Goal: Information Seeking & Learning: Learn about a topic

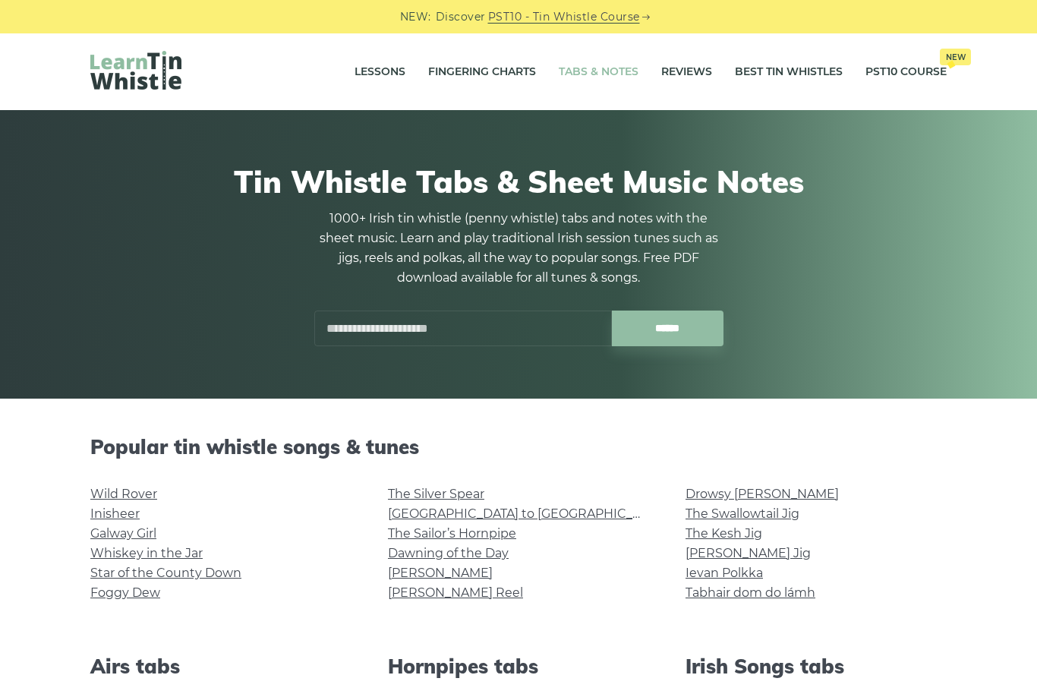
click at [132, 497] on link "Wild Rover" at bounding box center [123, 494] width 67 height 14
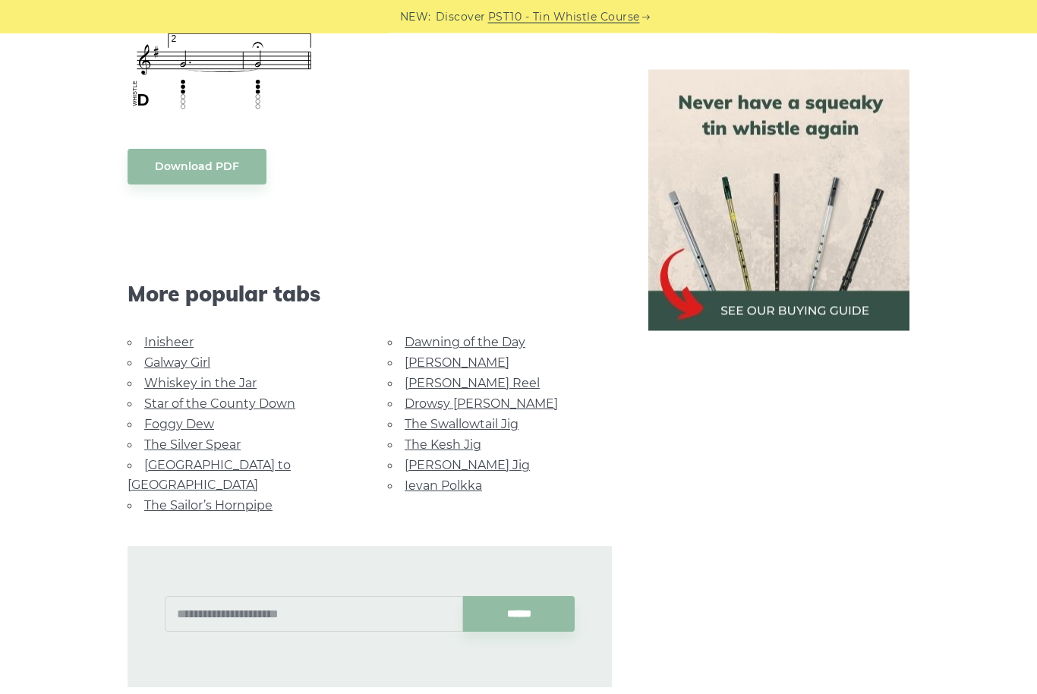
scroll to position [1286, 0]
click at [449, 462] on link "Morrison’s Jig" at bounding box center [467, 465] width 125 height 14
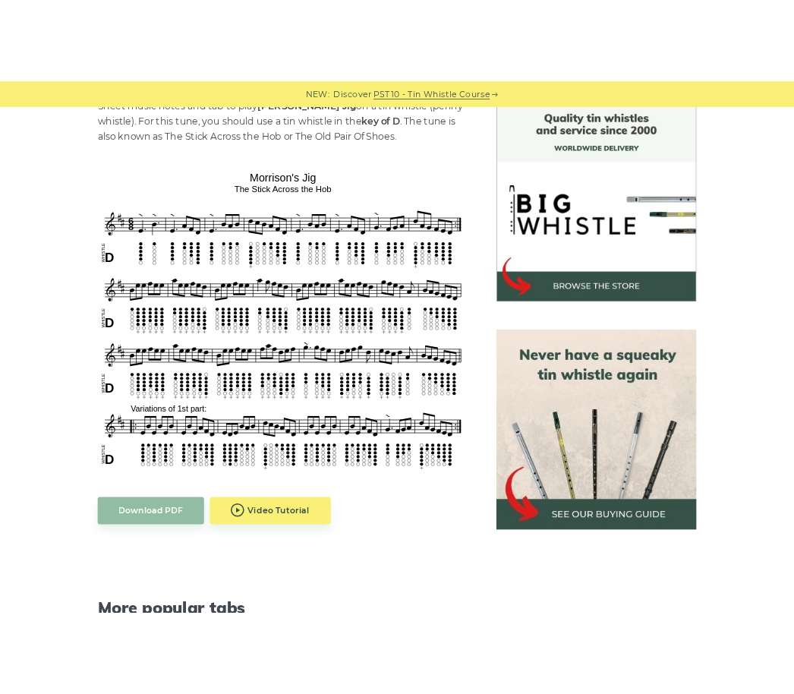
scroll to position [392, 0]
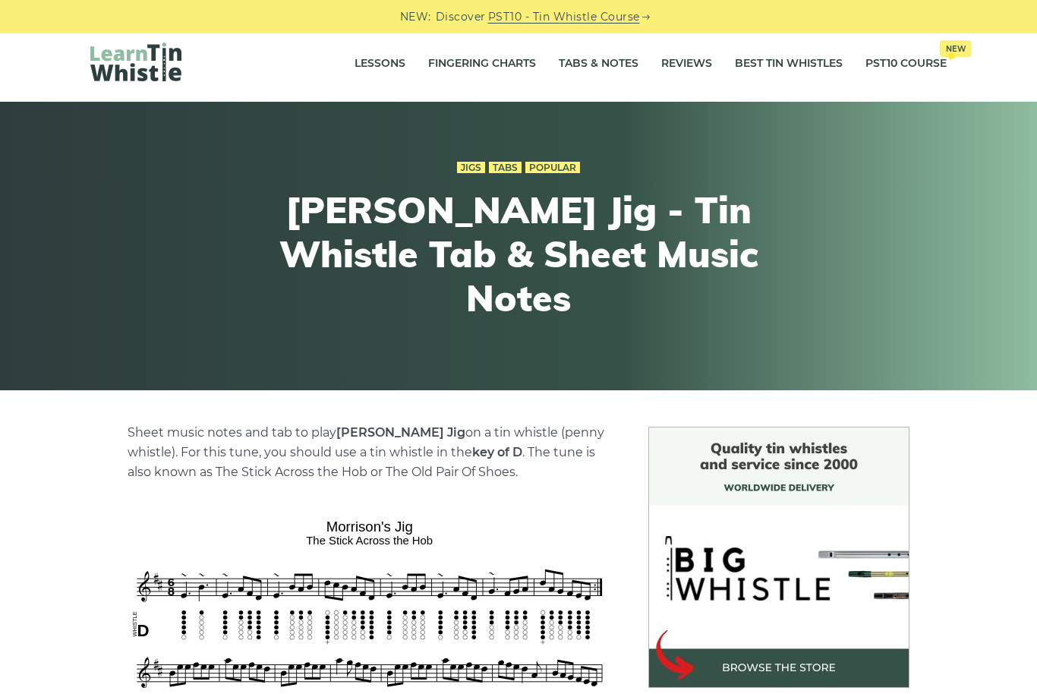
scroll to position [9, 0]
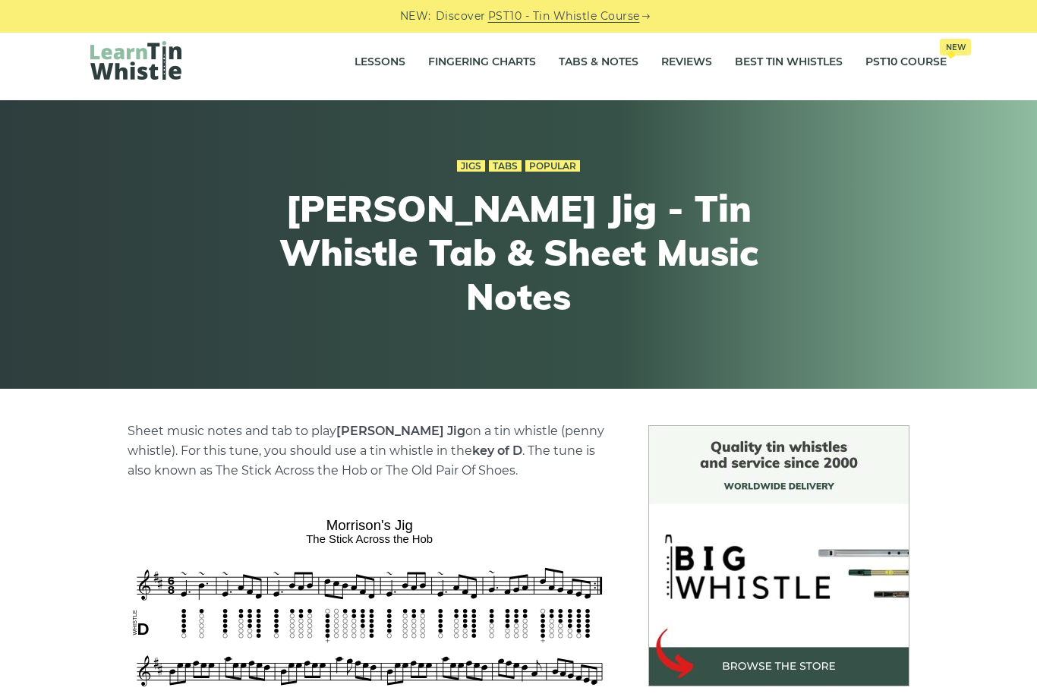
click at [367, 53] on link "Lessons" at bounding box center [380, 63] width 51 height 38
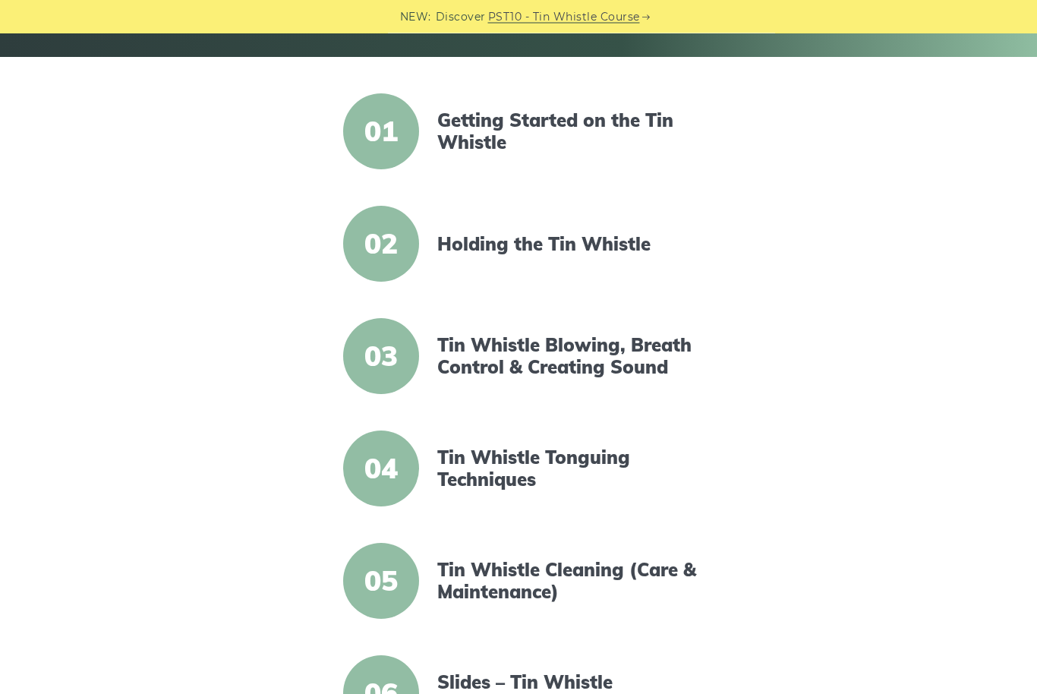
scroll to position [342, 0]
click at [597, 133] on link "Getting Started on the Tin Whistle" at bounding box center [567, 131] width 261 height 44
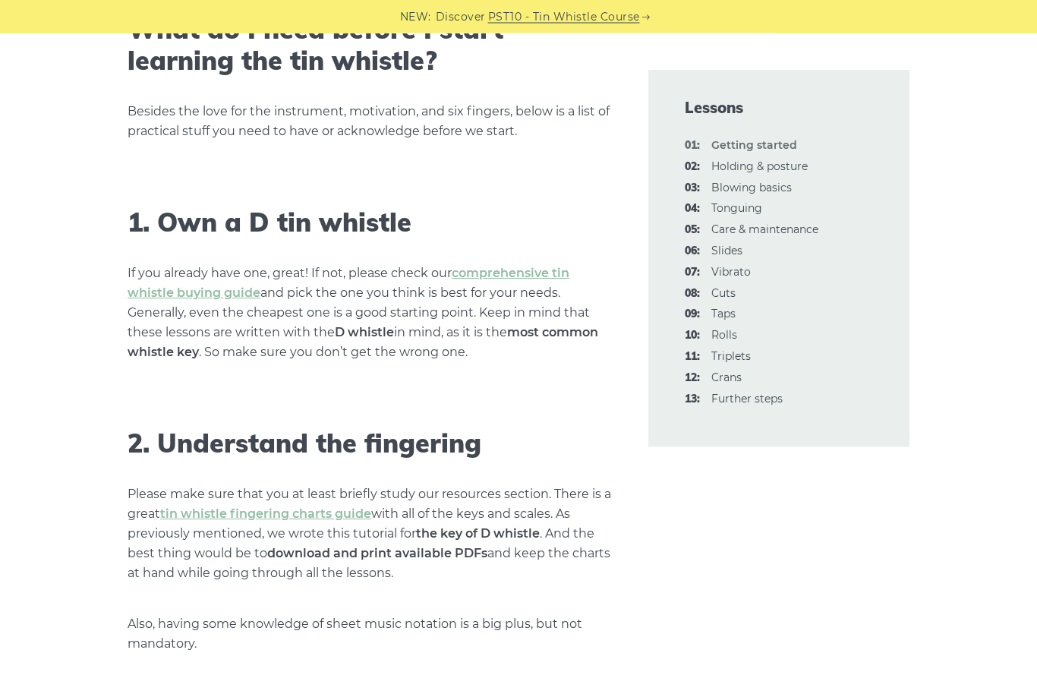
scroll to position [842, 0]
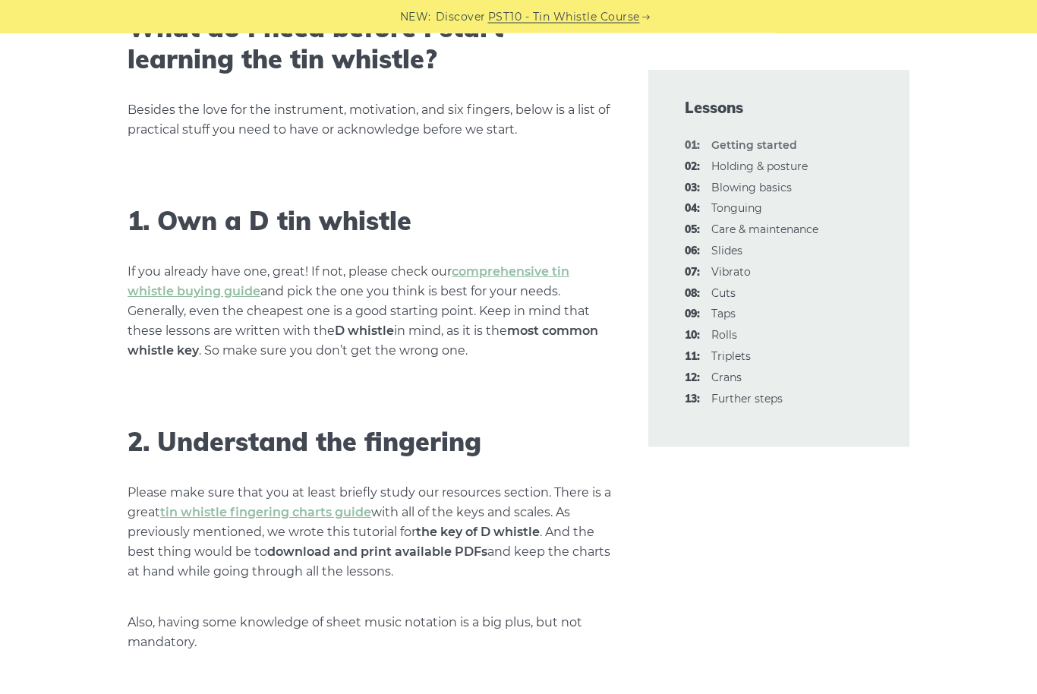
click at [780, 183] on link "03: Blowing basics" at bounding box center [751, 188] width 80 height 14
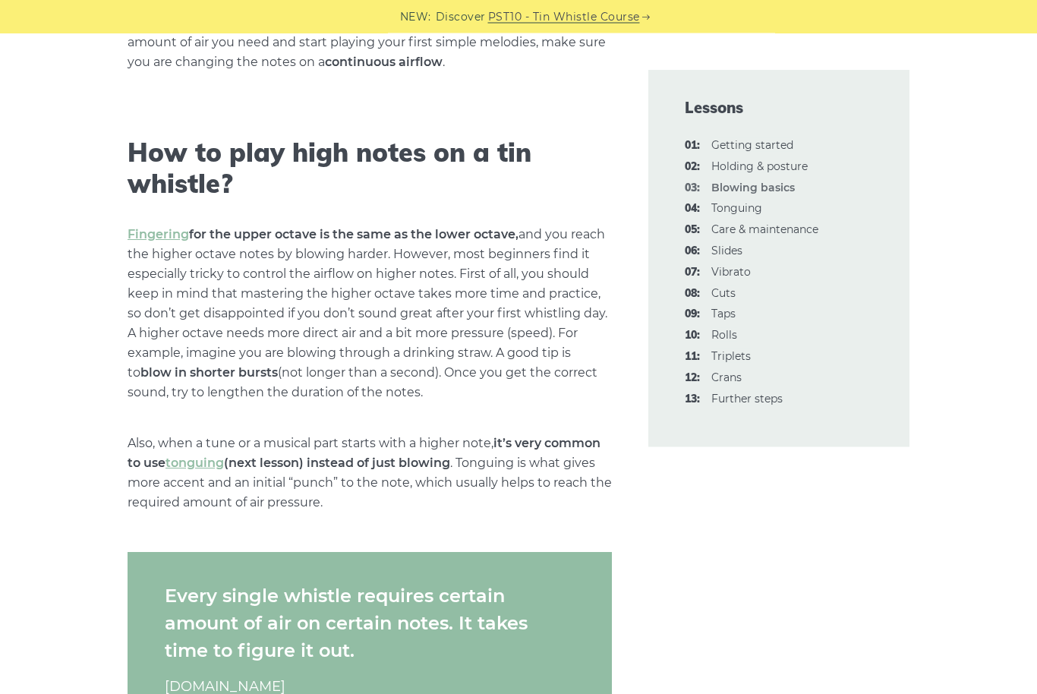
scroll to position [2198, 0]
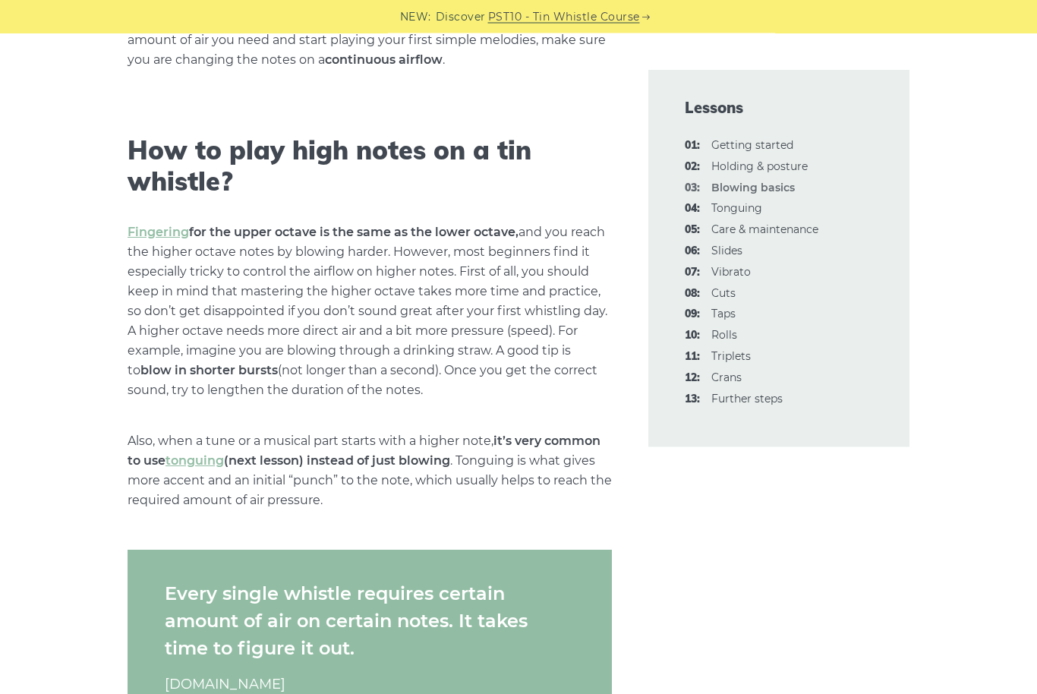
click at [749, 209] on link "04: Tonguing" at bounding box center [736, 208] width 51 height 14
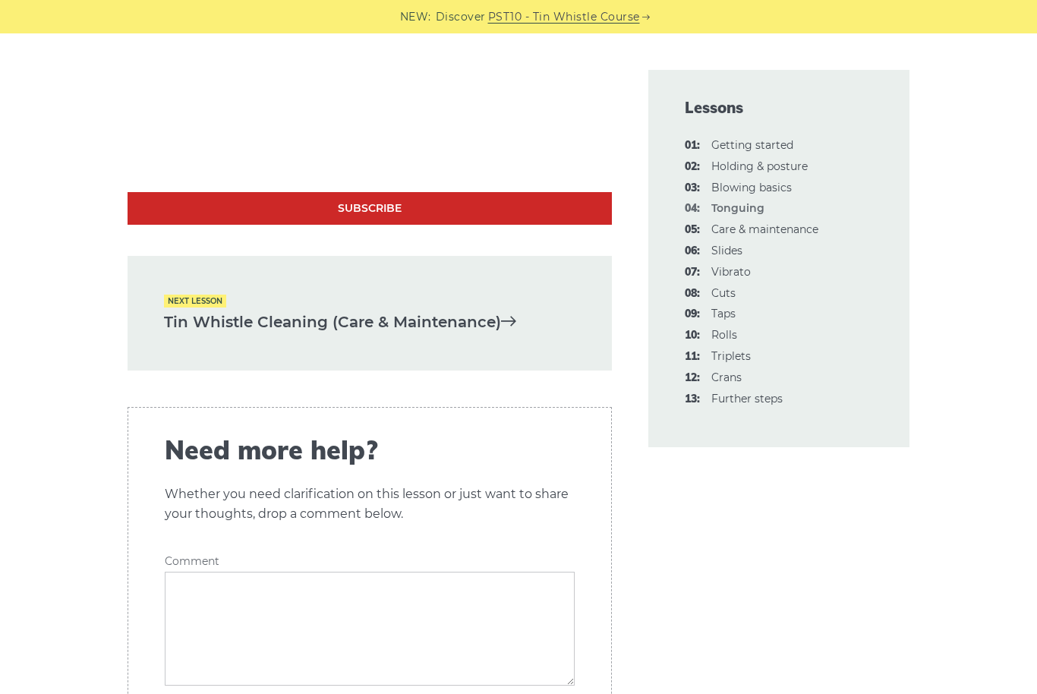
scroll to position [4660, 0]
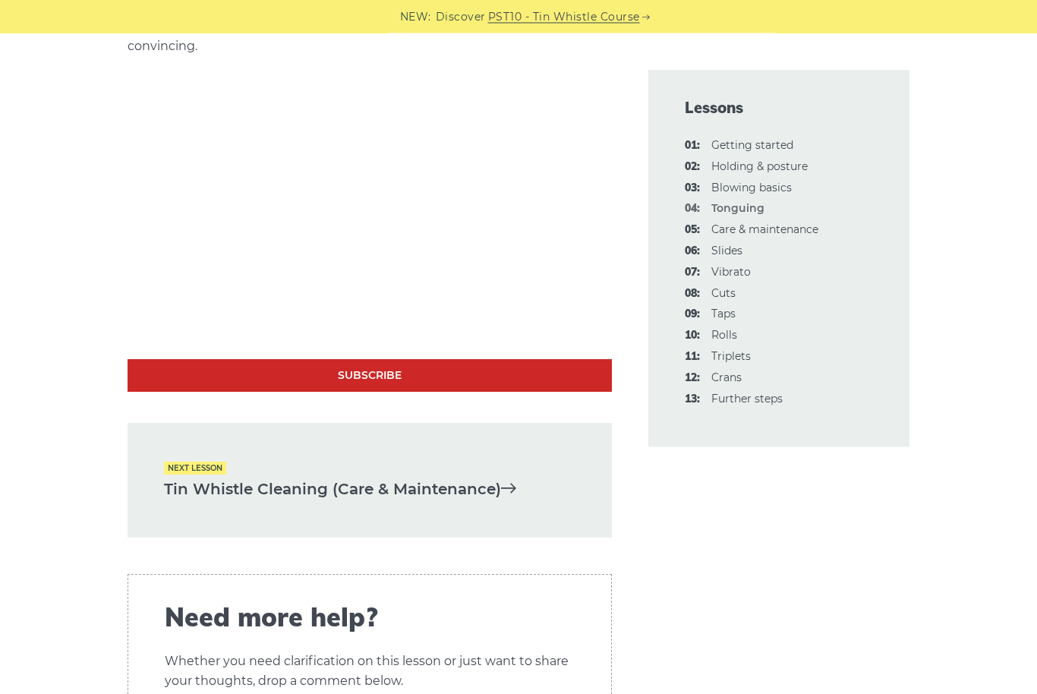
click at [725, 225] on link "05: Care & maintenance" at bounding box center [764, 229] width 107 height 14
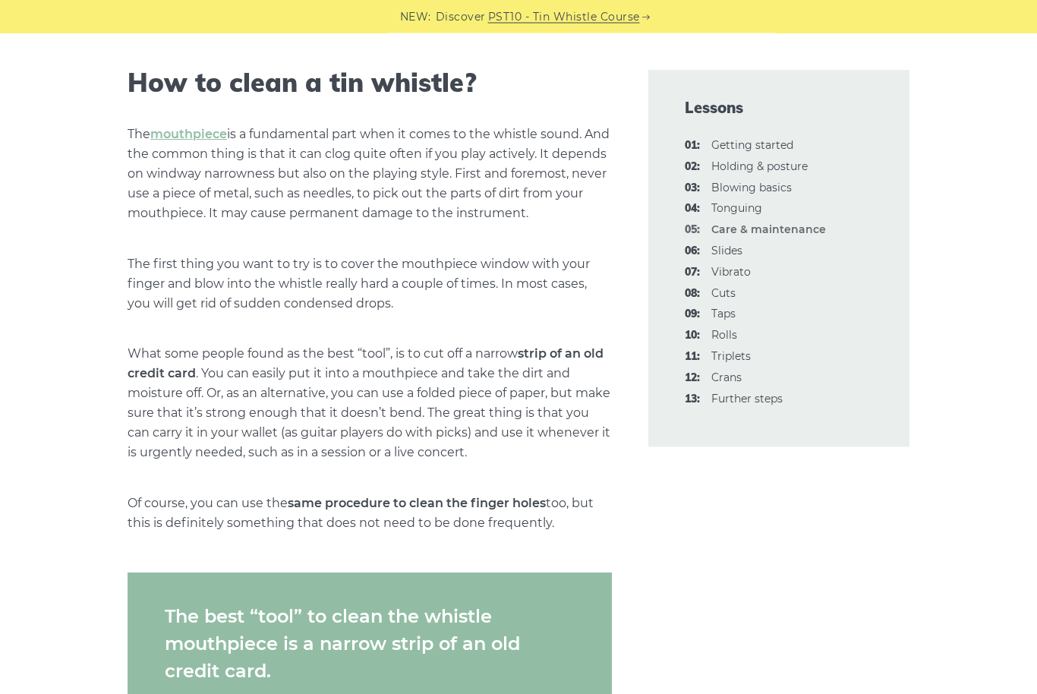
scroll to position [539, 0]
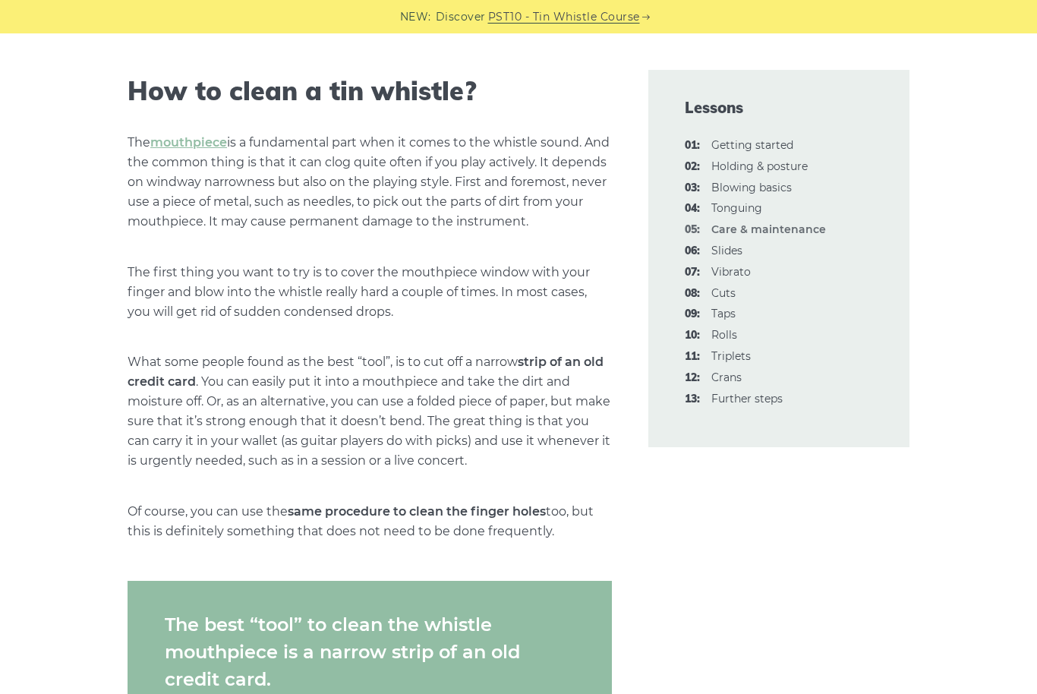
click at [736, 244] on link "06: Slides" at bounding box center [726, 251] width 31 height 14
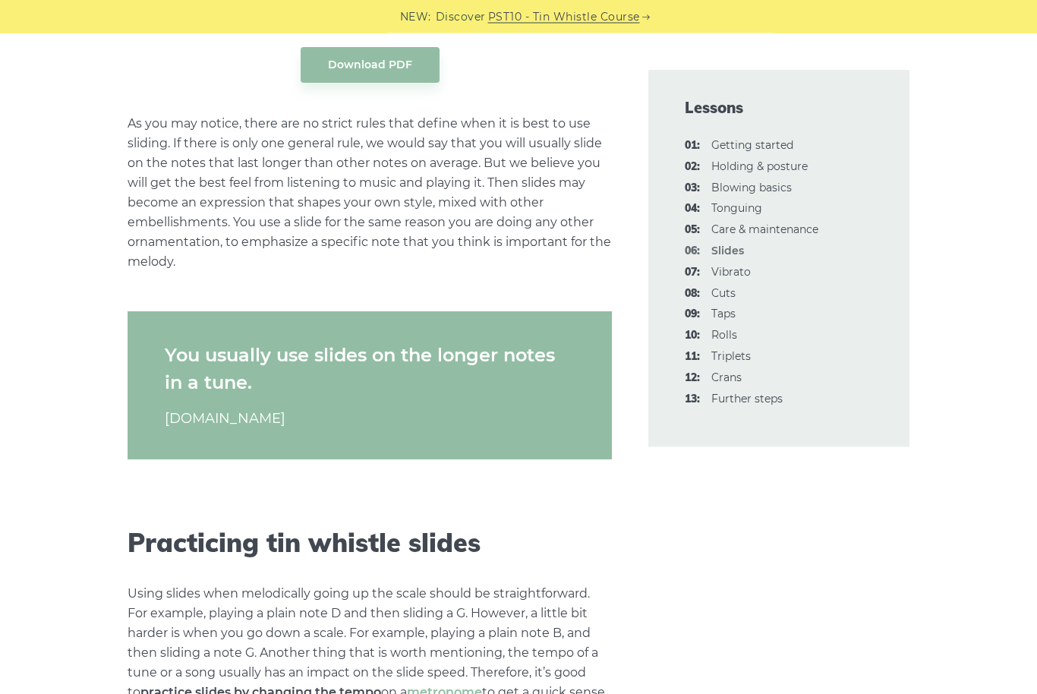
scroll to position [2156, 0]
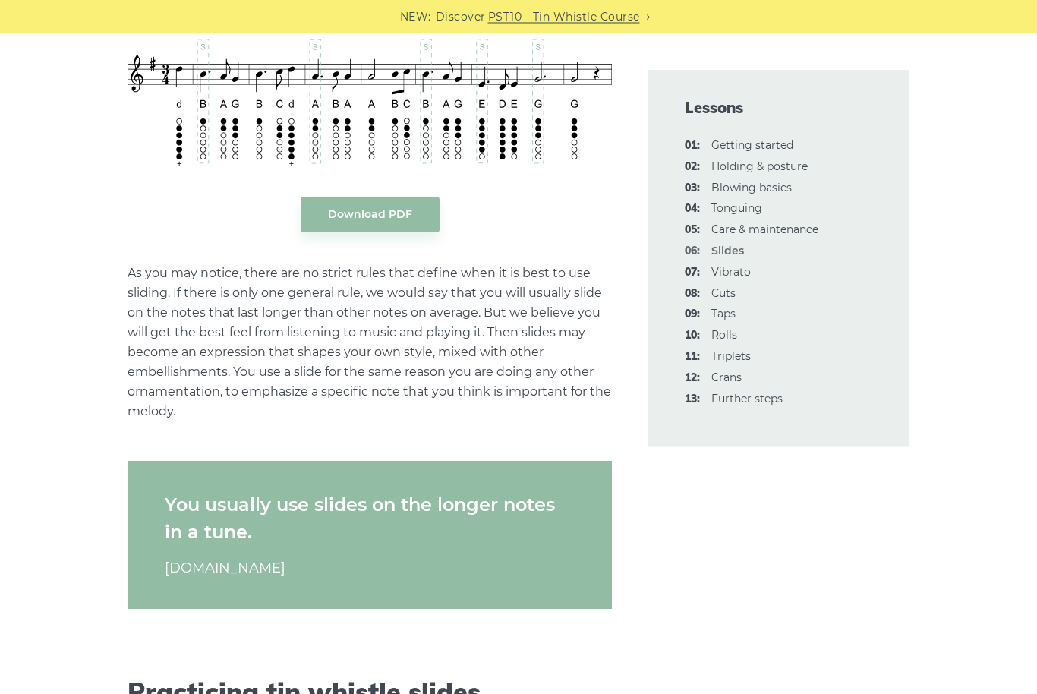
click at [743, 270] on link "07: Vibrato" at bounding box center [730, 272] width 39 height 14
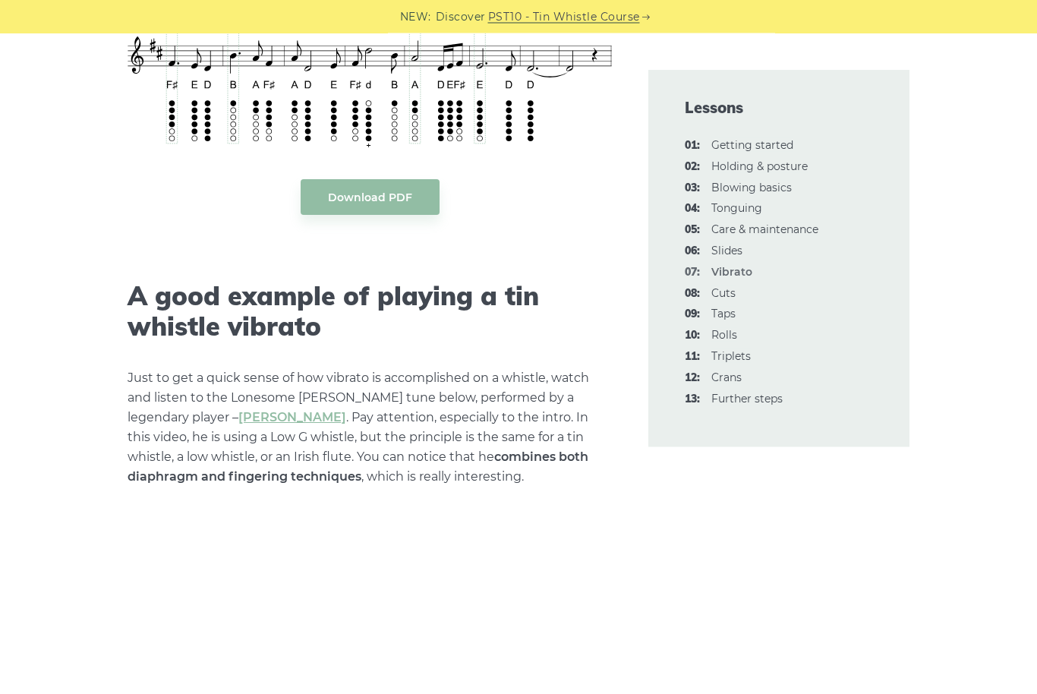
scroll to position [3805, 0]
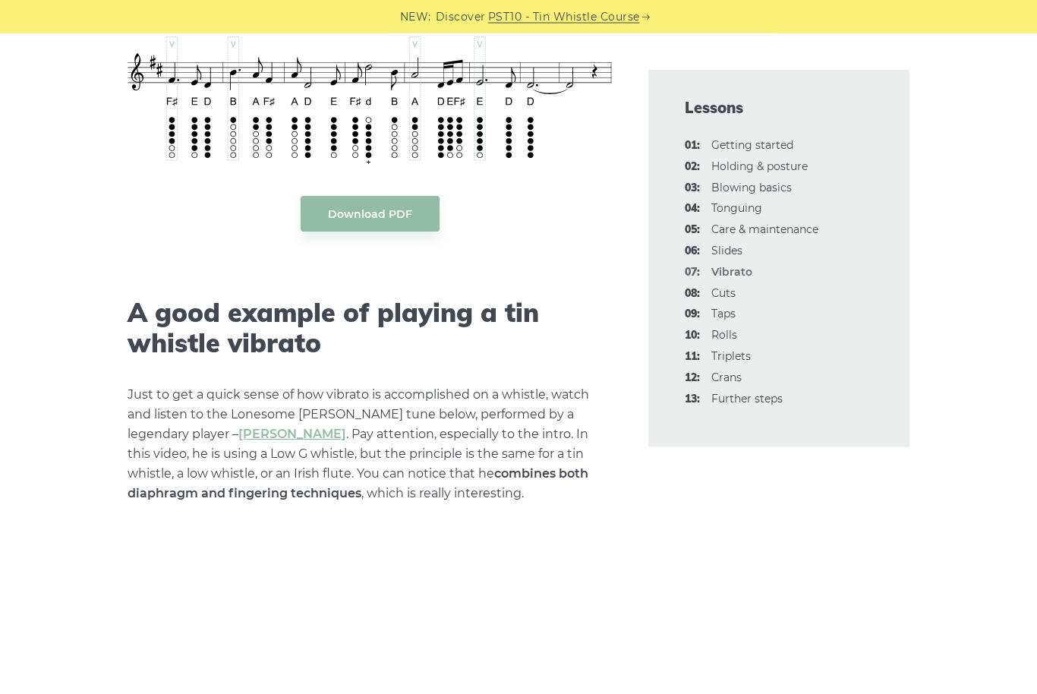
click at [715, 293] on link "08: Cuts" at bounding box center [723, 293] width 24 height 14
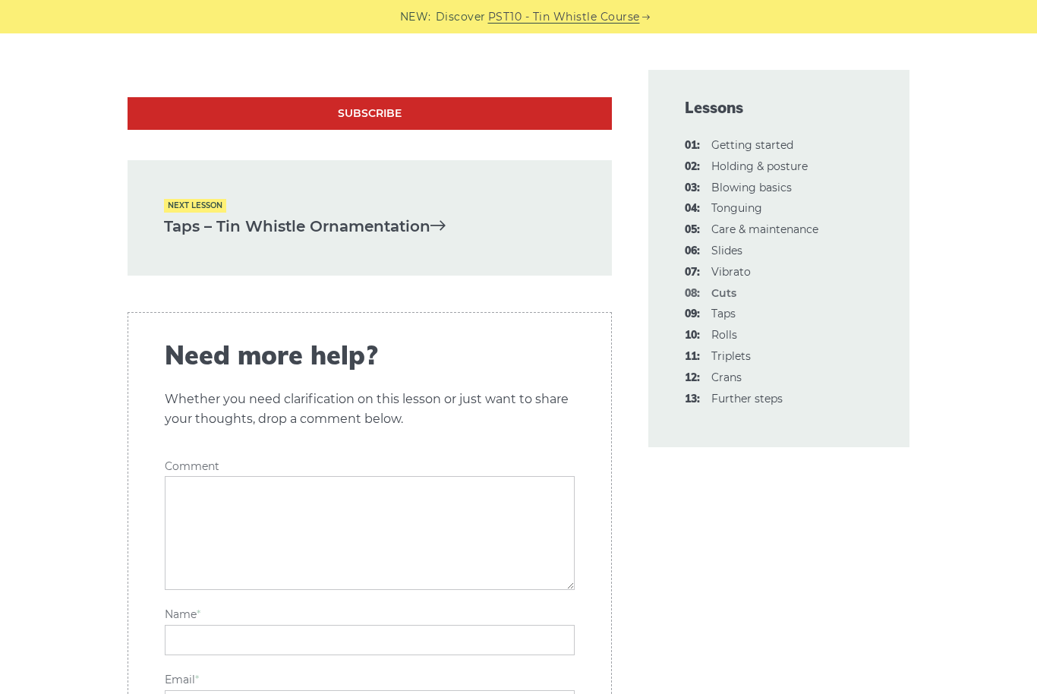
scroll to position [4634, 0]
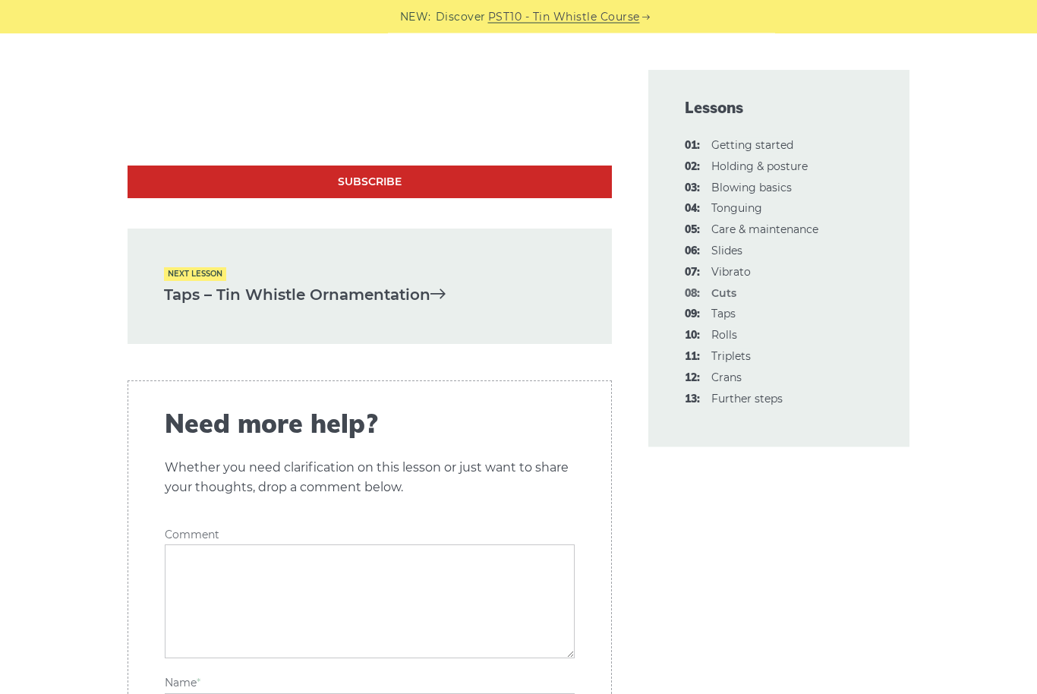
click at [730, 315] on link "09: Taps" at bounding box center [723, 314] width 24 height 14
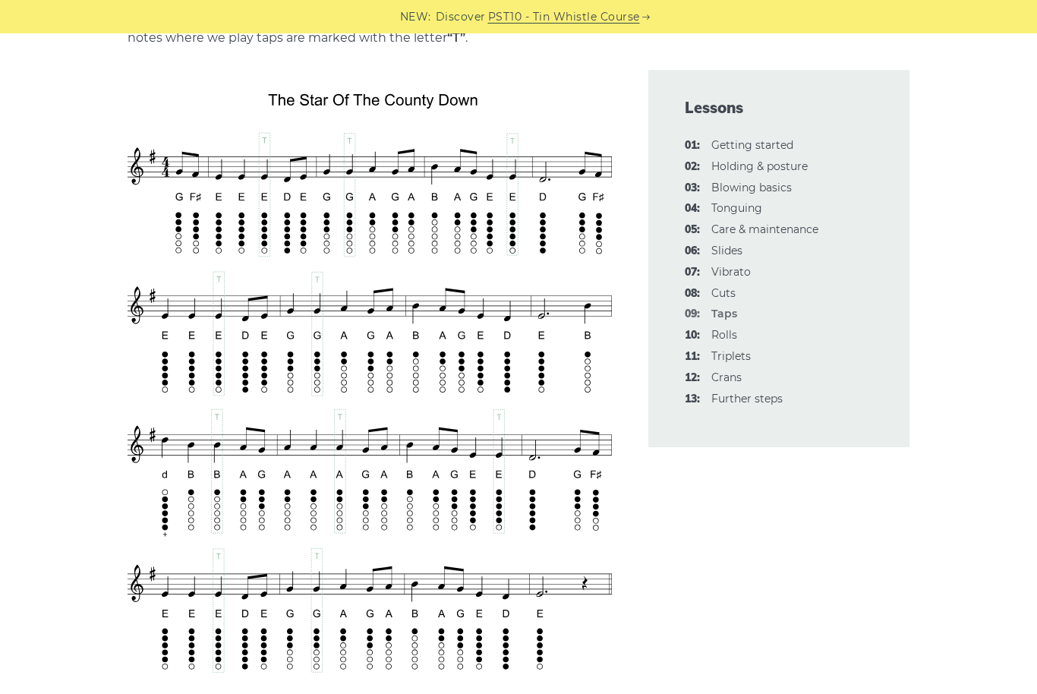
scroll to position [2663, 0]
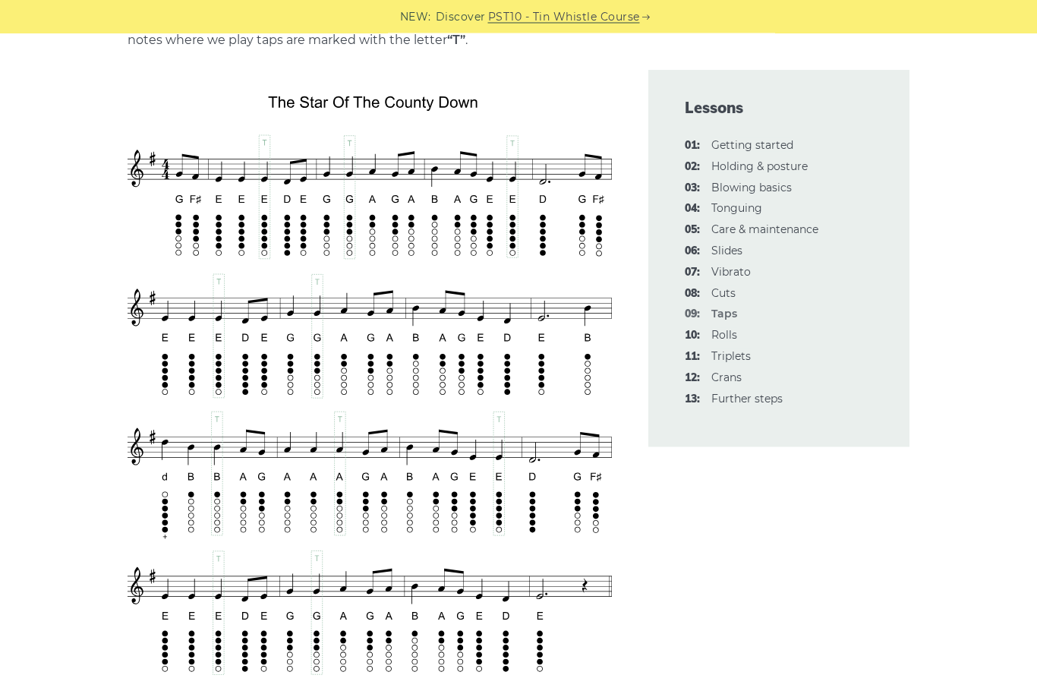
click at [735, 328] on link "10: Rolls" at bounding box center [724, 335] width 26 height 14
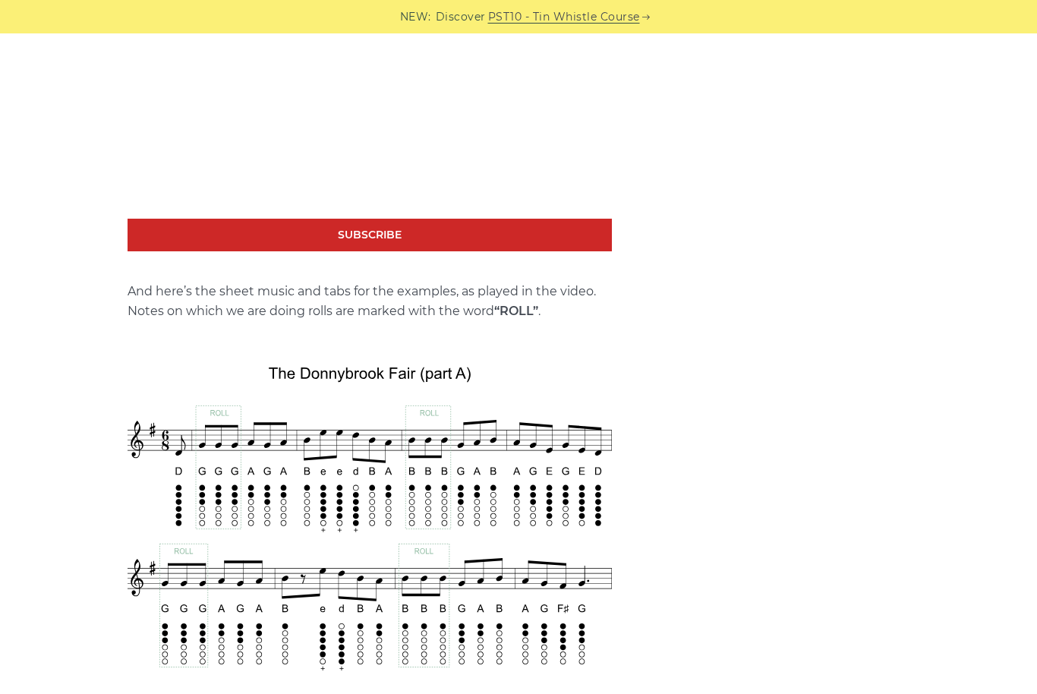
scroll to position [2304, 0]
